Goal: Find specific page/section: Find specific page/section

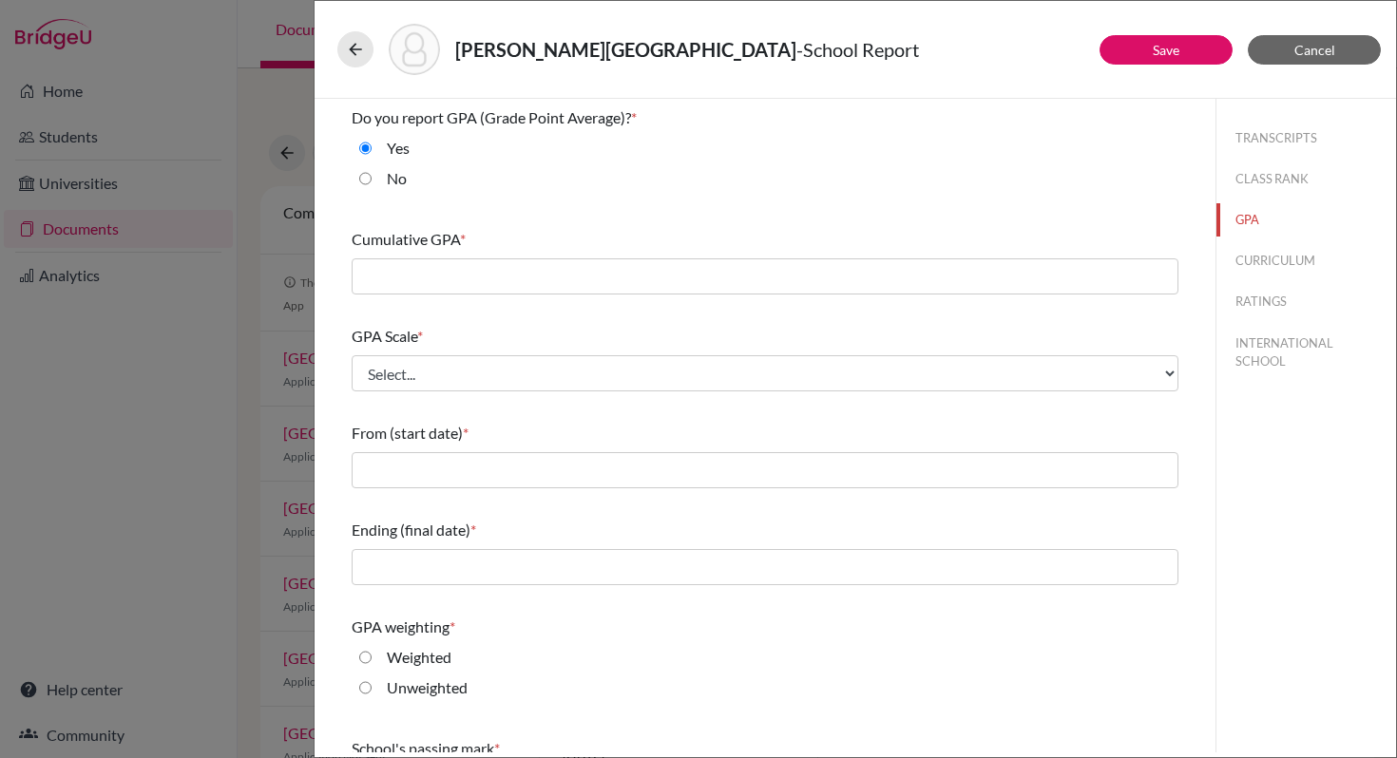
scroll to position [11, 0]
click at [1321, 55] on span "Cancel" at bounding box center [1314, 50] width 41 height 16
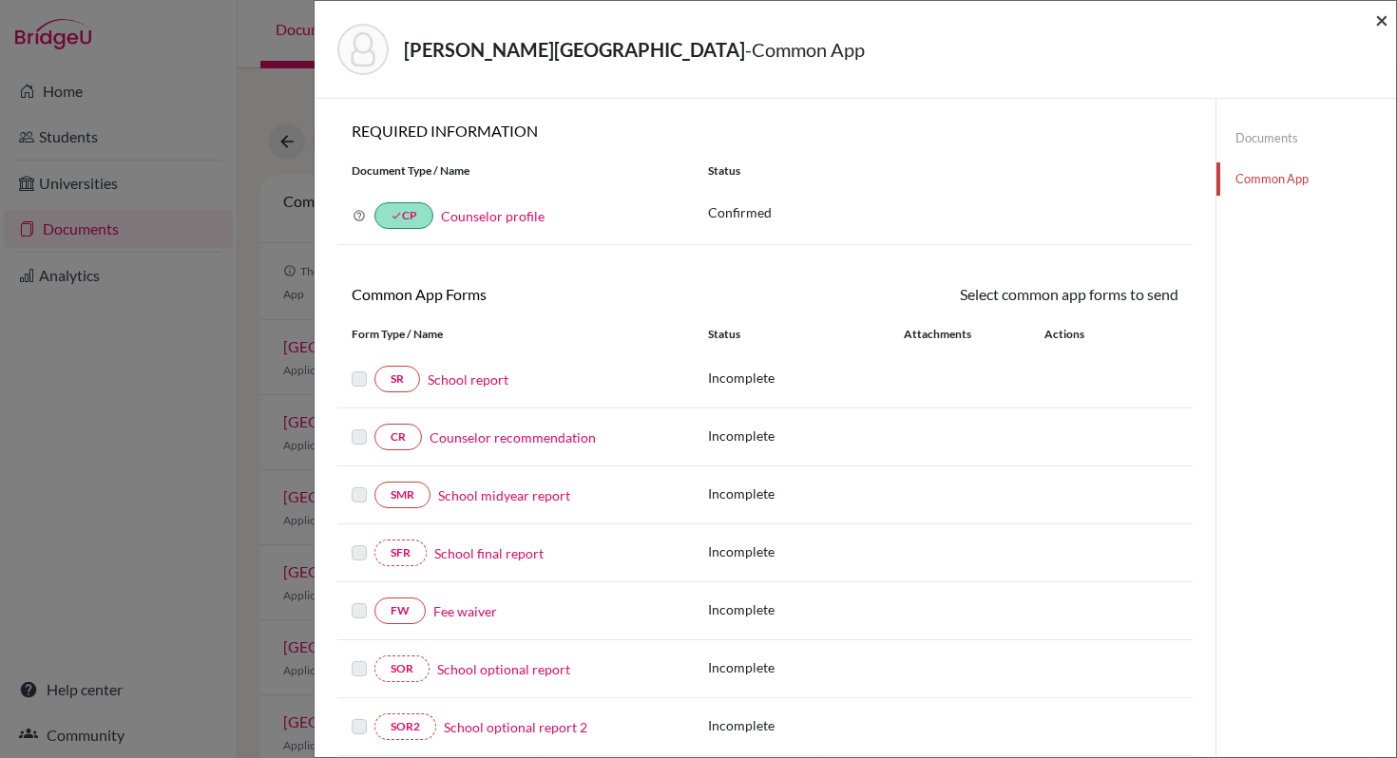
click at [1387, 17] on span "×" at bounding box center [1381, 20] width 13 height 28
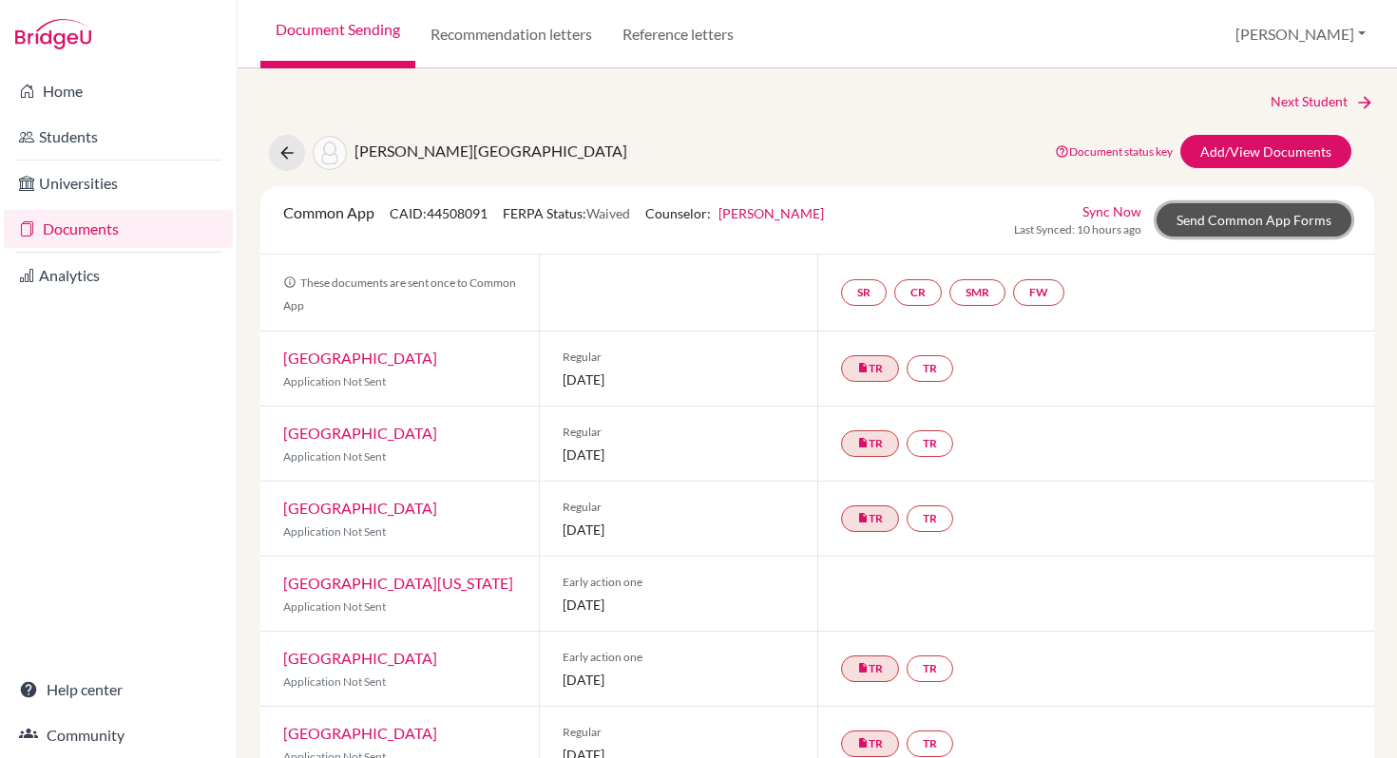
click at [1241, 219] on link "Send Common App Forms" at bounding box center [1253, 219] width 195 height 33
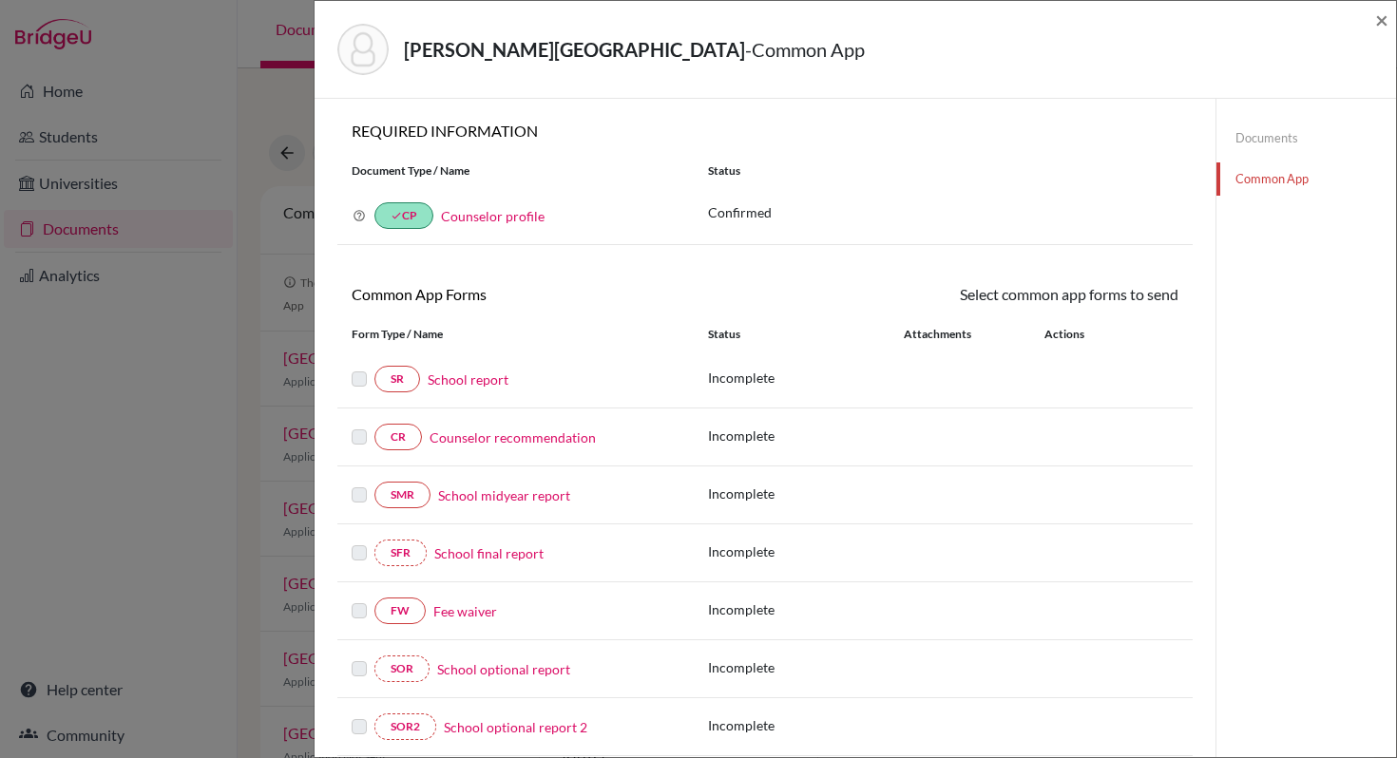
click at [69, 141] on div "Murphy, Kylah - Common App × × REQUIRED INFORMATION Document Type / Name Status…" at bounding box center [698, 379] width 1397 height 758
click at [1384, 23] on span "×" at bounding box center [1381, 20] width 13 height 28
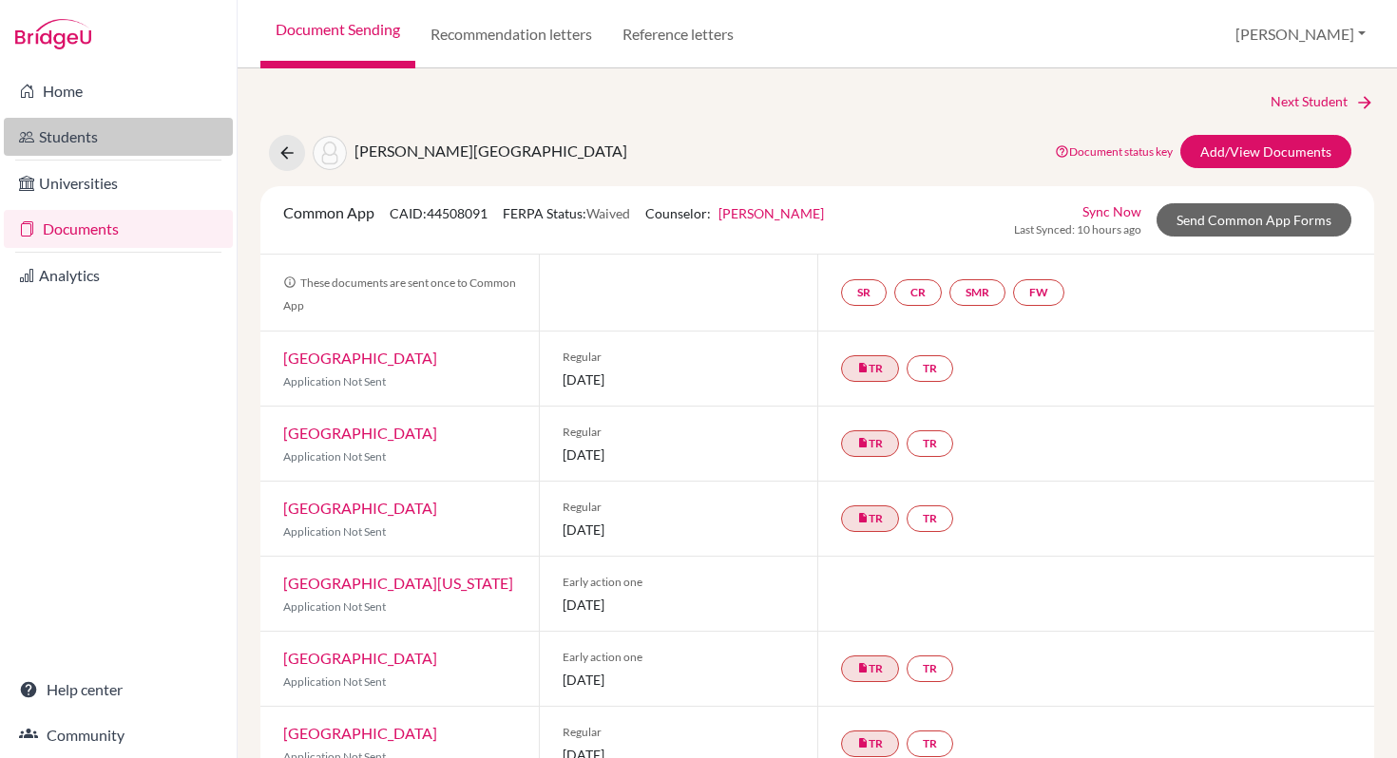
click at [79, 136] on link "Students" at bounding box center [118, 137] width 229 height 38
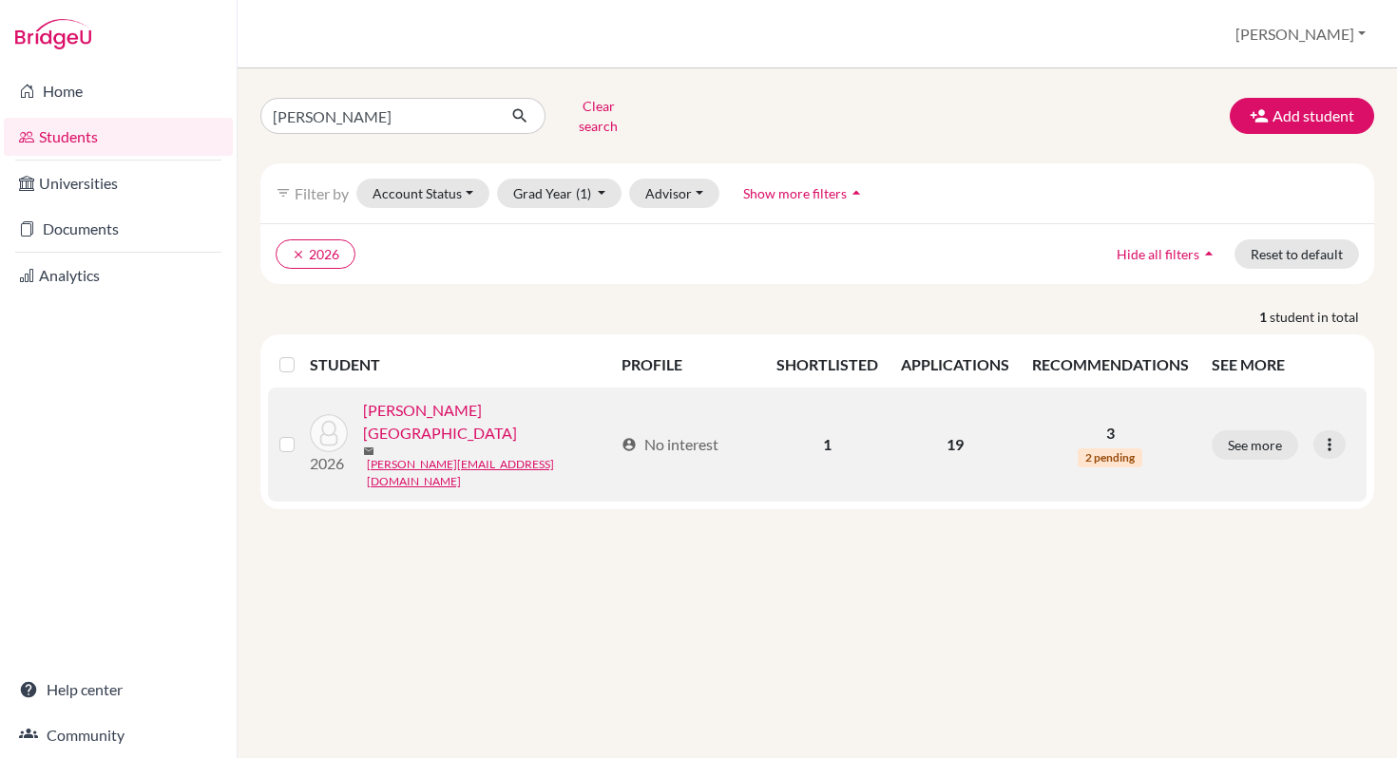
click at [410, 407] on link "[PERSON_NAME][GEOGRAPHIC_DATA]" at bounding box center [488, 422] width 250 height 46
